Goal: Task Accomplishment & Management: Use online tool/utility

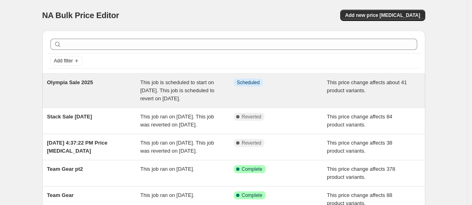
click at [236, 102] on div "Info Scheduled" at bounding box center [280, 91] width 93 height 24
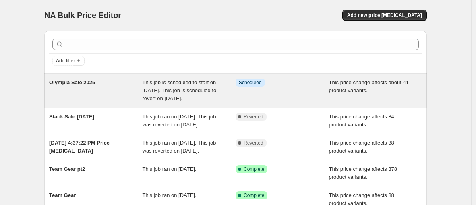
select select "pcap"
select select "no_change"
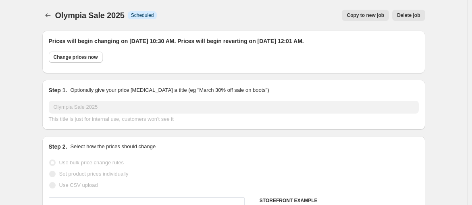
select select "collection"
select select "product"
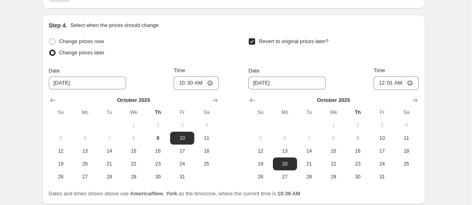
scroll to position [890, 0]
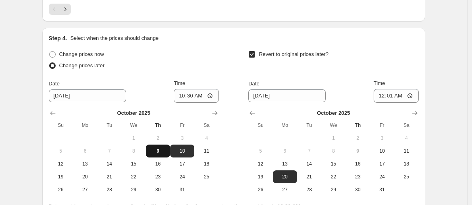
click at [161, 148] on span "9" at bounding box center [158, 151] width 18 height 6
type input "10/9/2025"
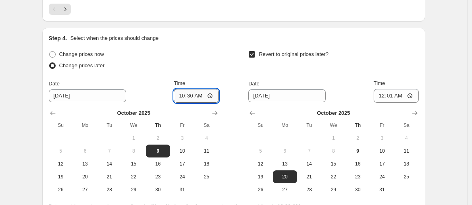
click at [191, 89] on input "10:30" at bounding box center [196, 96] width 45 height 14
type input "10:45"
click at [213, 60] on div "Change prices later" at bounding box center [134, 65] width 170 height 11
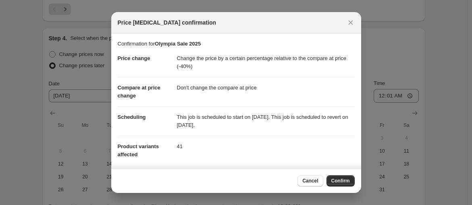
click at [339, 181] on span "Confirm" at bounding box center [340, 181] width 19 height 6
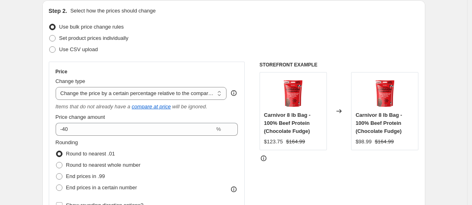
scroll to position [0, 0]
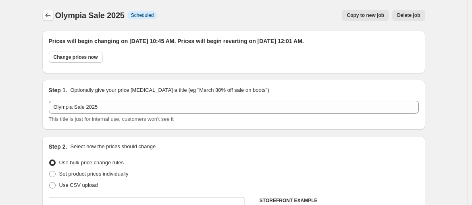
click at [46, 15] on icon "Price change jobs" at bounding box center [48, 15] width 8 height 8
